Goal: Task Accomplishment & Management: Complete application form

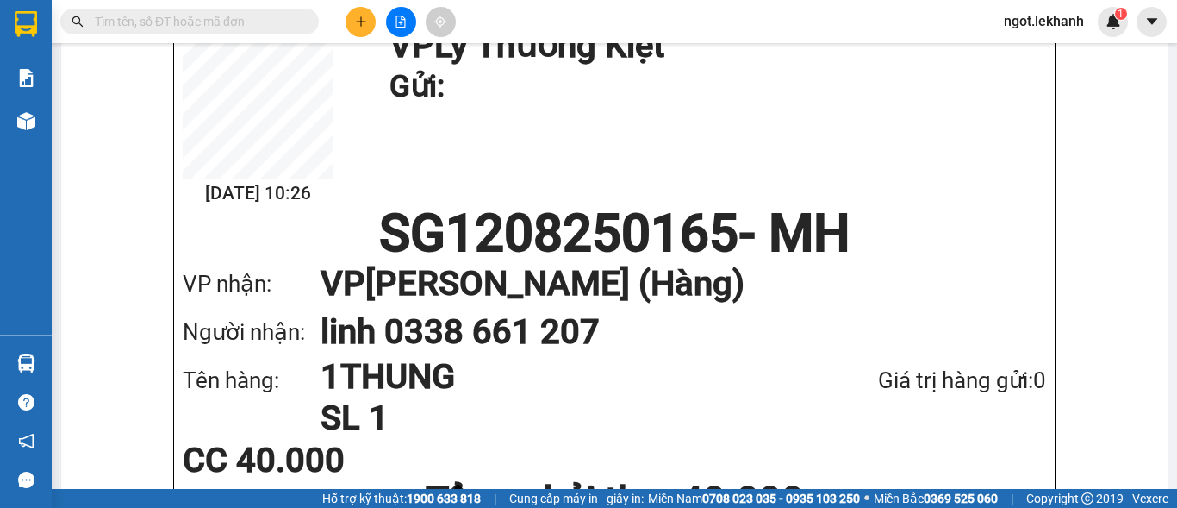
scroll to position [259, 0]
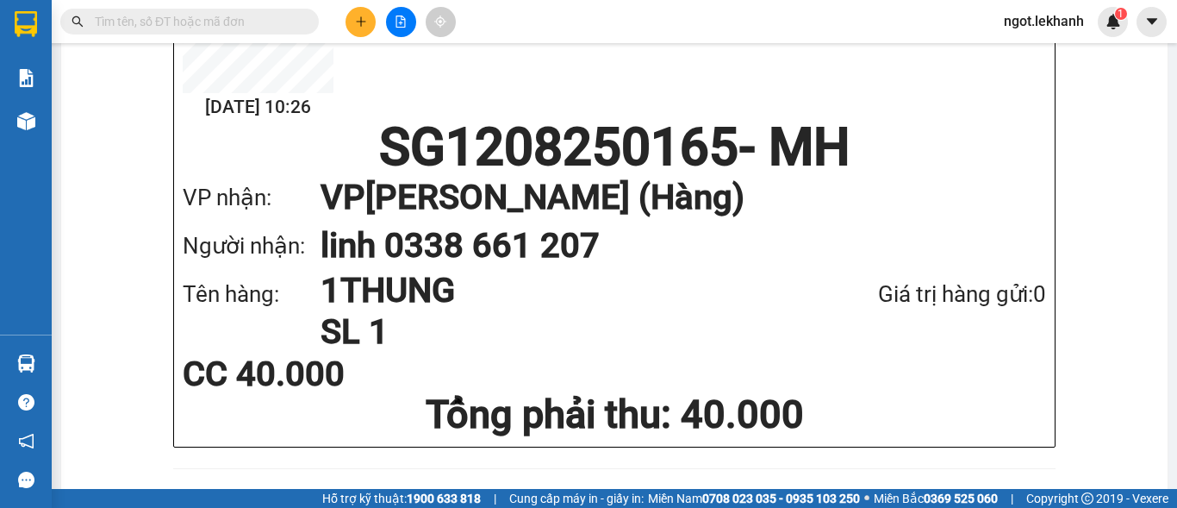
click at [356, 35] on button at bounding box center [361, 22] width 30 height 30
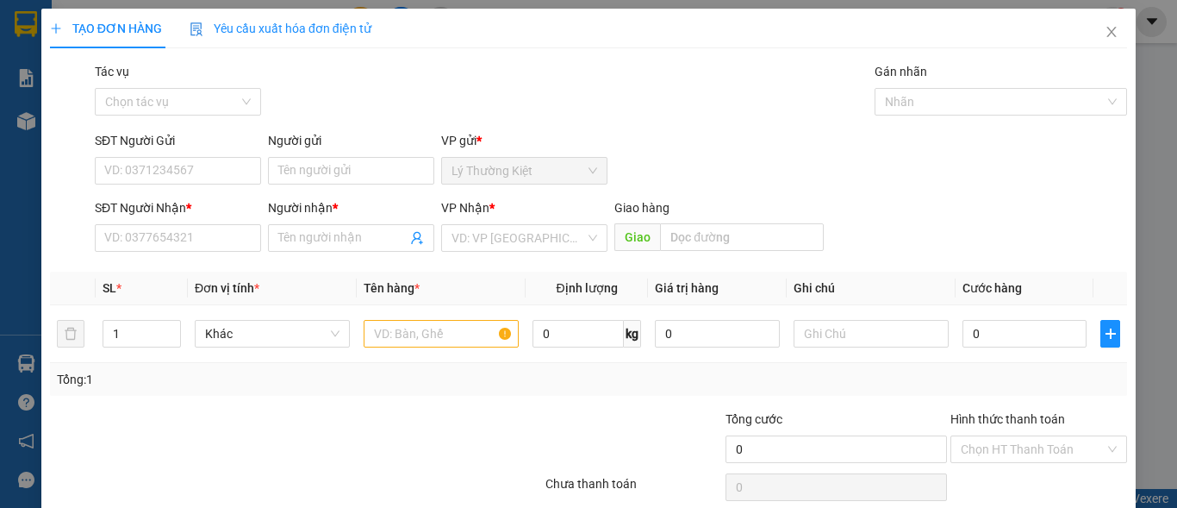
click at [225, 253] on div "SĐT Người Nhận * VD: 0377654321" at bounding box center [178, 228] width 166 height 60
click at [228, 247] on input "SĐT Người Nhận *" at bounding box center [178, 238] width 166 height 28
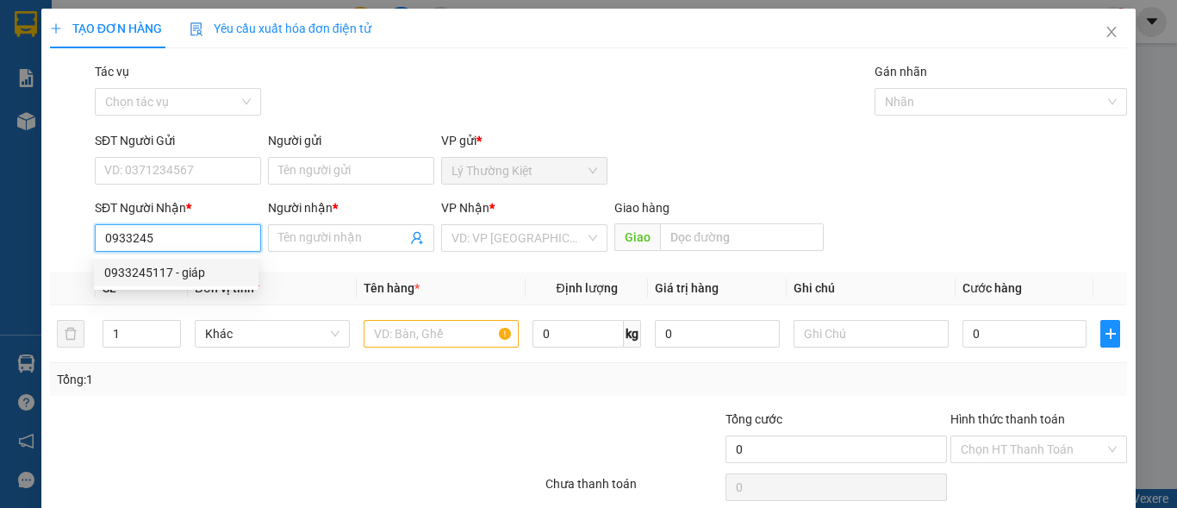
click at [209, 284] on div "0933245117 - giáp" at bounding box center [176, 273] width 165 height 28
type input "0933245117"
type input "giáp"
type input "100.000"
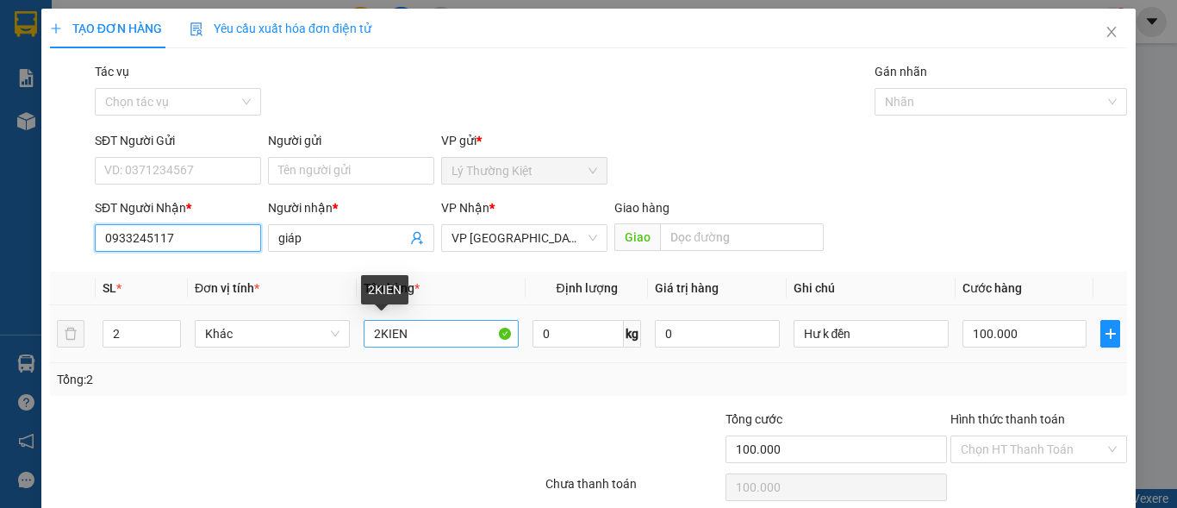
type input "0933245117"
click at [378, 327] on input "2KIEN" at bounding box center [441, 334] width 155 height 28
type input "1KIEN"
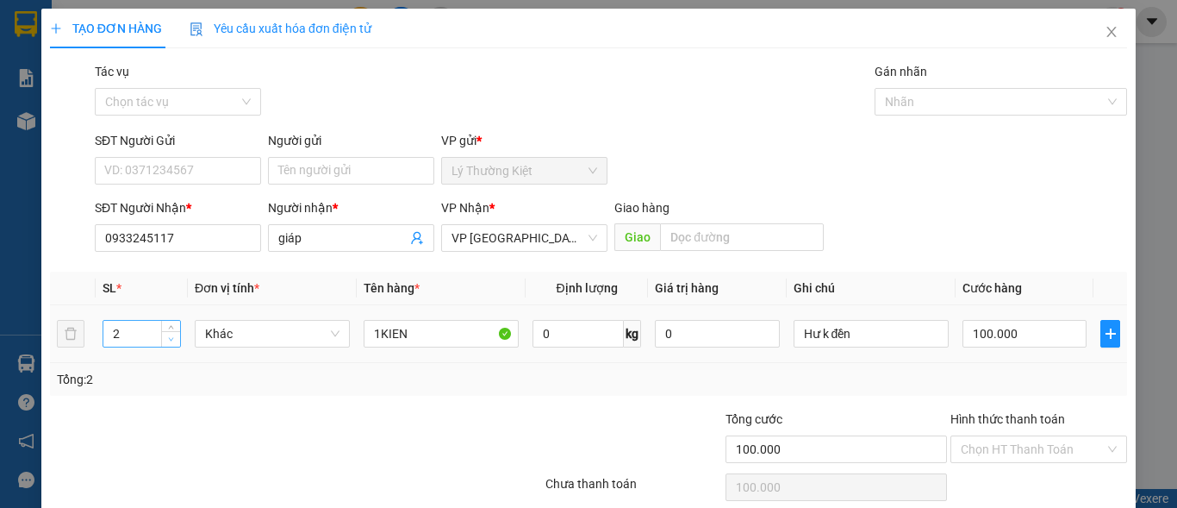
type input "1"
click at [171, 337] on icon "down" at bounding box center [171, 339] width 6 height 6
click at [1070, 329] on input "100.000" at bounding box center [1025, 334] width 124 height 28
type input "5"
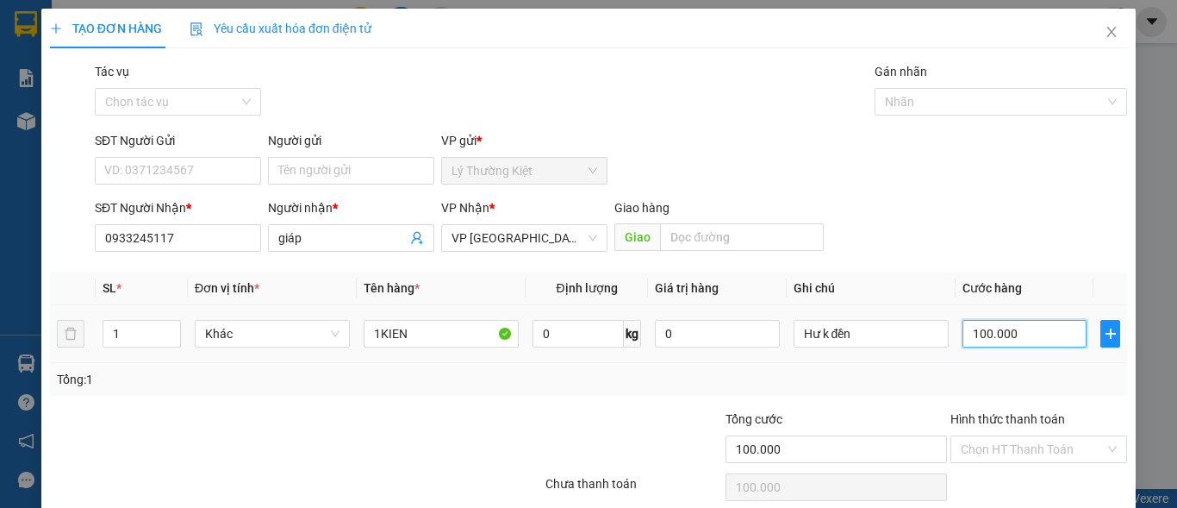
type input "5"
type input "50"
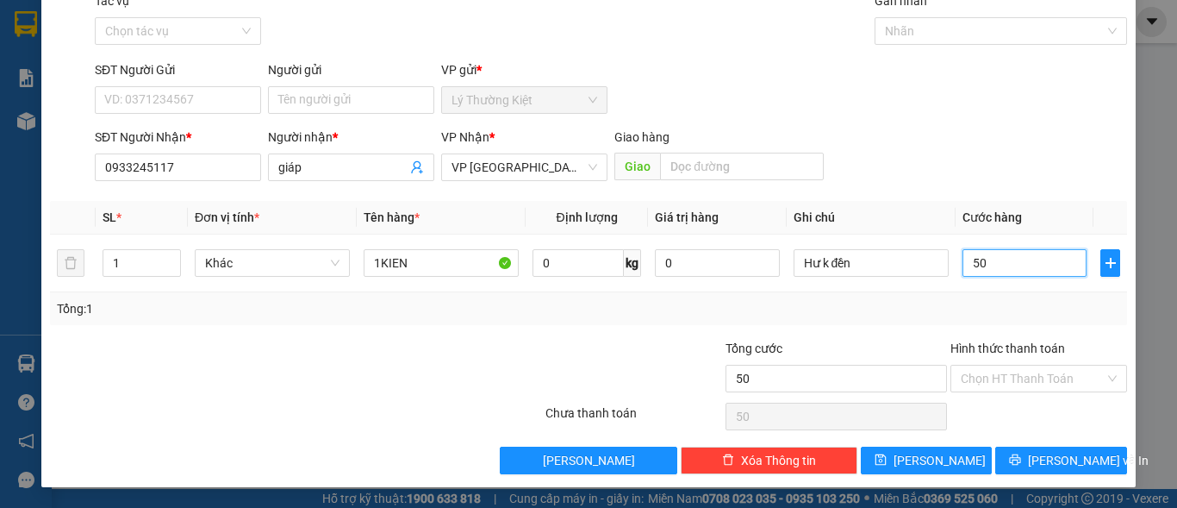
type input "50"
type input "50.000"
click at [1003, 478] on div "TẠO ĐƠN HÀNG Yêu cầu xuất hóa đơn điện tử Transit Pickup Surcharge Ids Transit …" at bounding box center [588, 212] width 1095 height 549
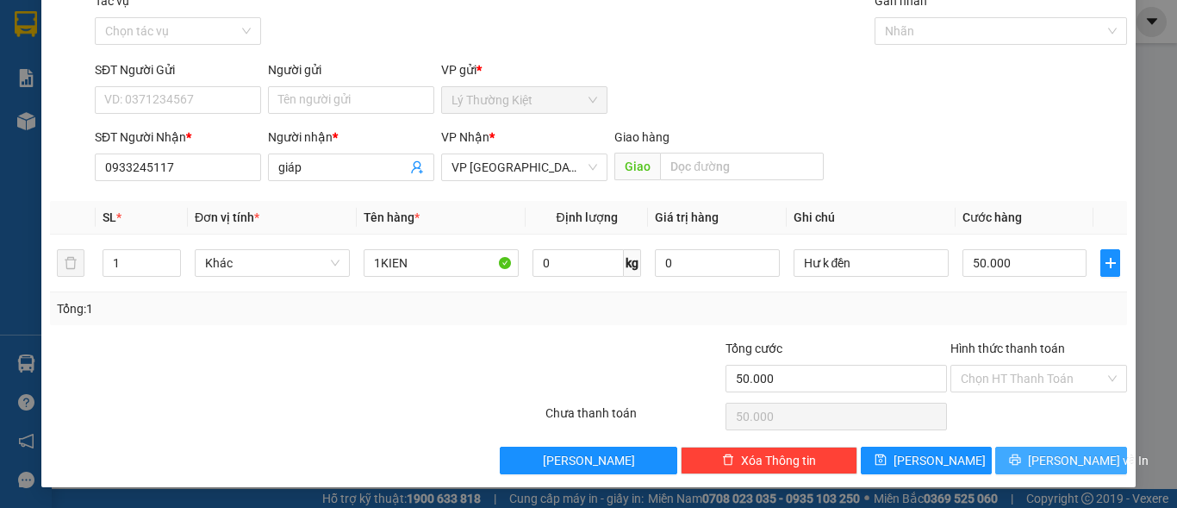
drag, startPoint x: 1007, startPoint y: 457, endPoint x: 1026, endPoint y: 452, distance: 19.7
click at [1007, 456] on button "[PERSON_NAME] và In" at bounding box center [1061, 460] width 132 height 28
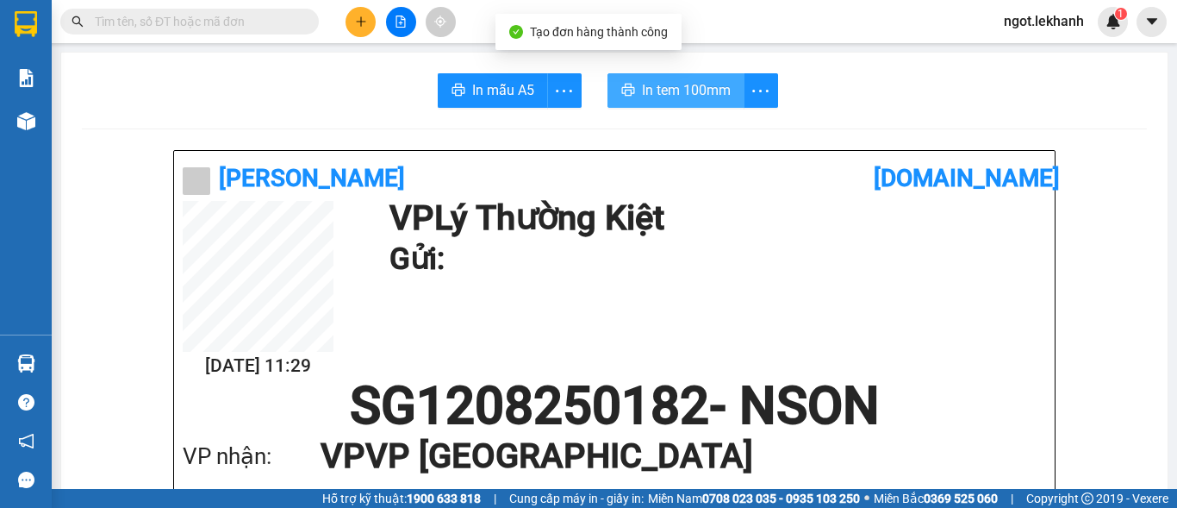
click at [672, 98] on span "In tem 100mm" at bounding box center [686, 90] width 89 height 22
